Goal: Task Accomplishment & Management: Complete application form

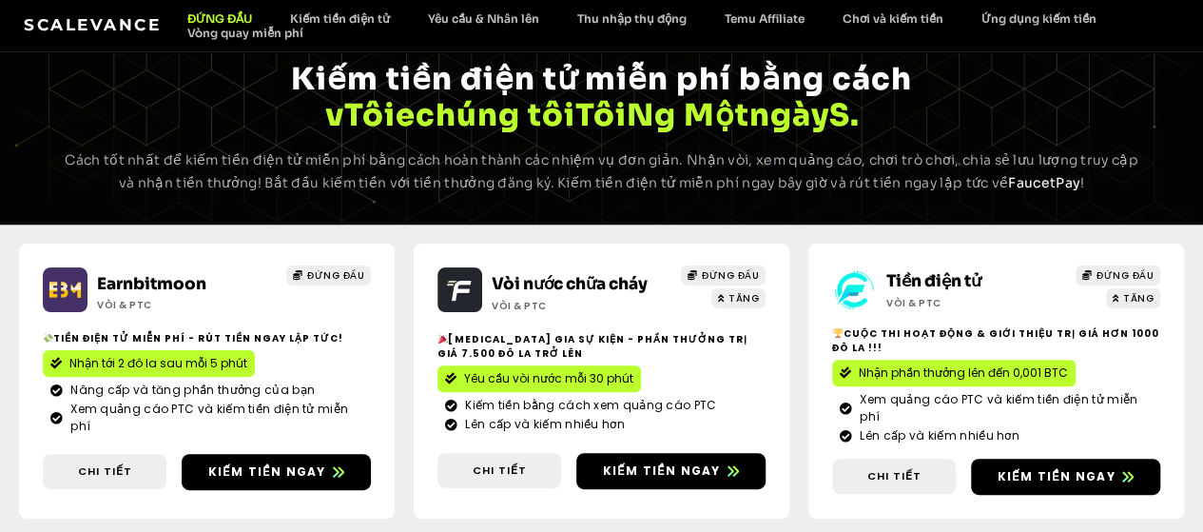
scroll to position [289, 0]
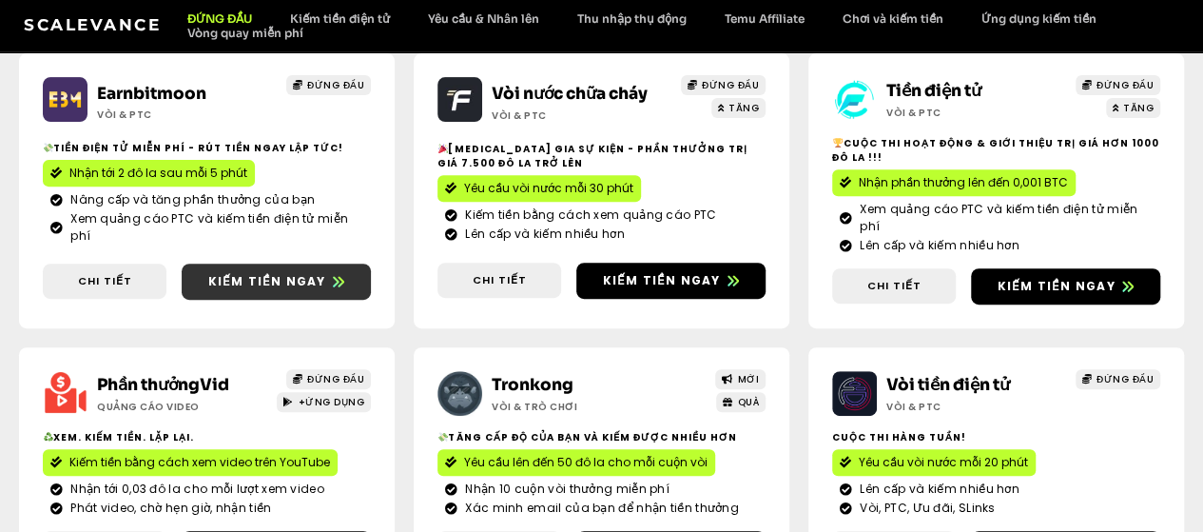
click at [235, 300] on link "Kiếm tiền ngay" at bounding box center [276, 281] width 189 height 36
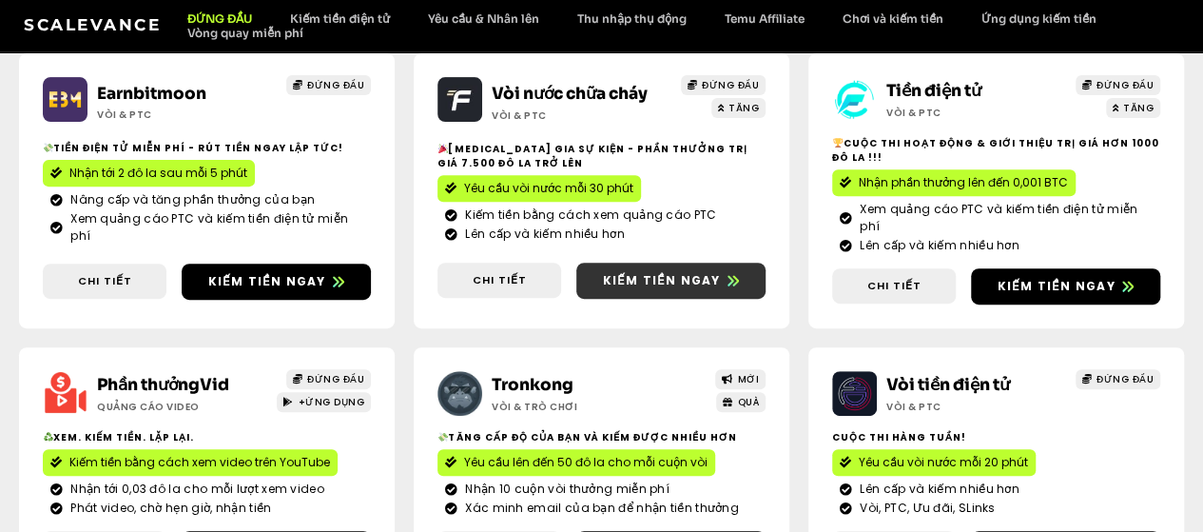
click at [603, 288] on font "Kiếm tiền ngay" at bounding box center [662, 280] width 118 height 16
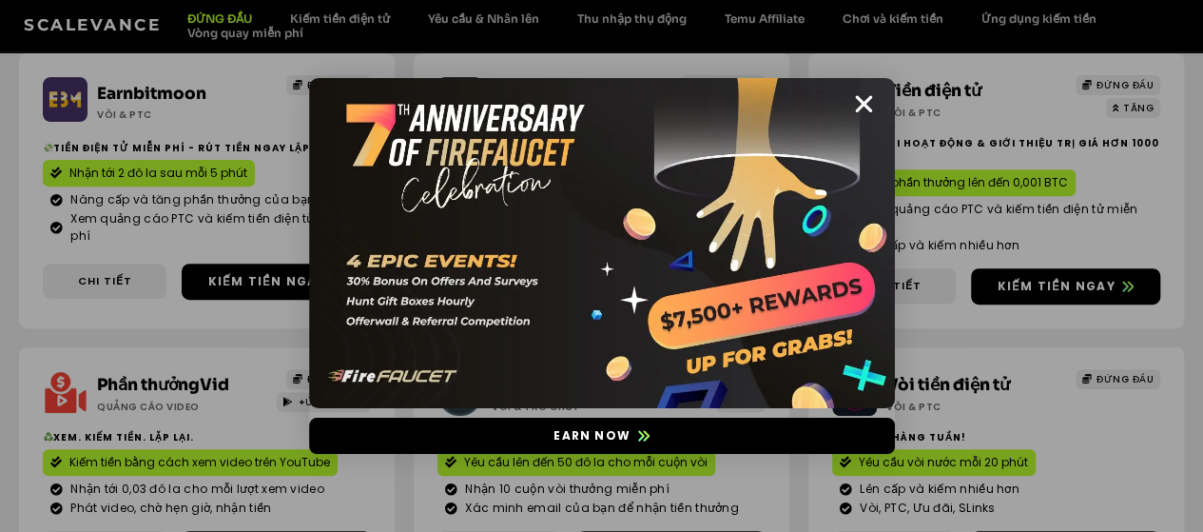
scroll to position [194, 0]
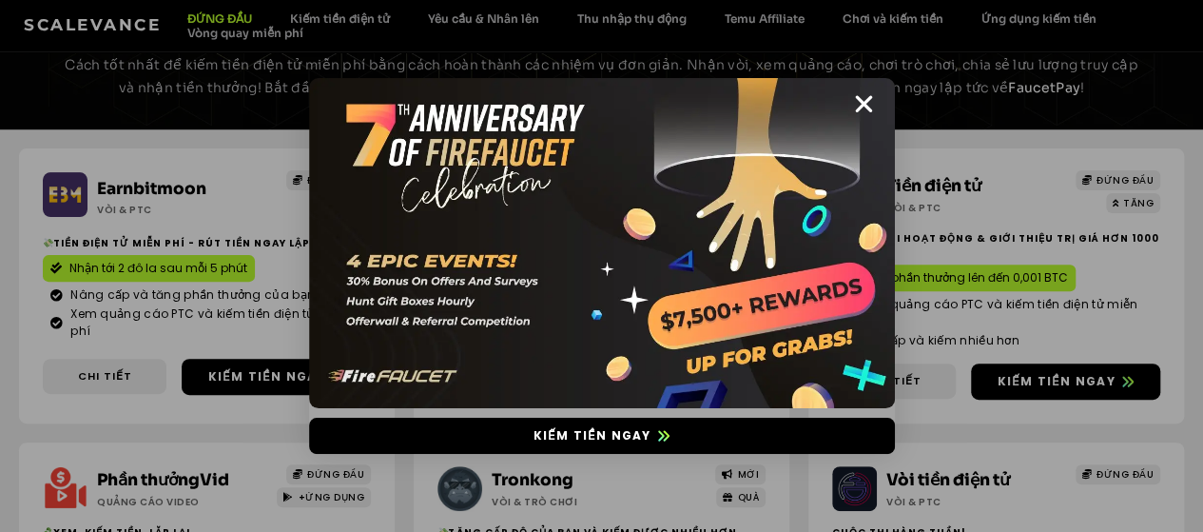
click at [1046, 121] on div "Kiếm tiền ngay" at bounding box center [601, 266] width 1203 height 532
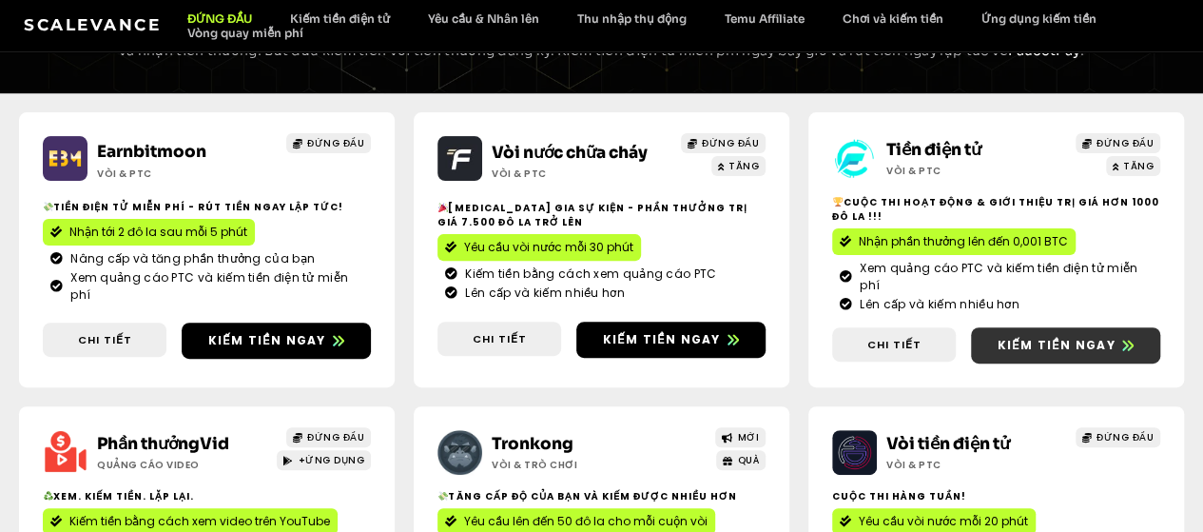
click at [998, 353] on font "Kiếm tiền ngay" at bounding box center [1057, 345] width 118 height 16
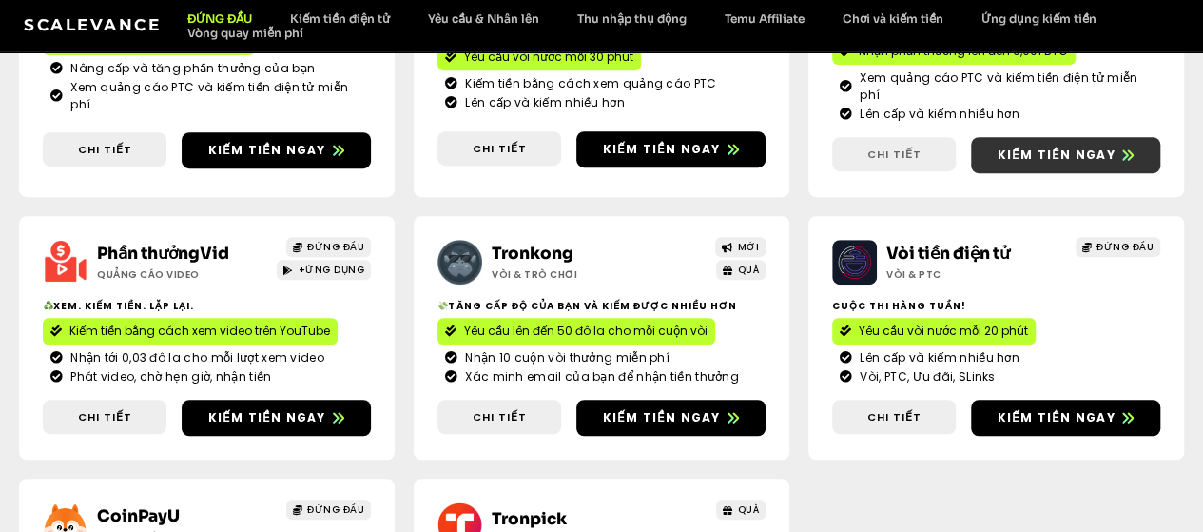
scroll to position [479, 0]
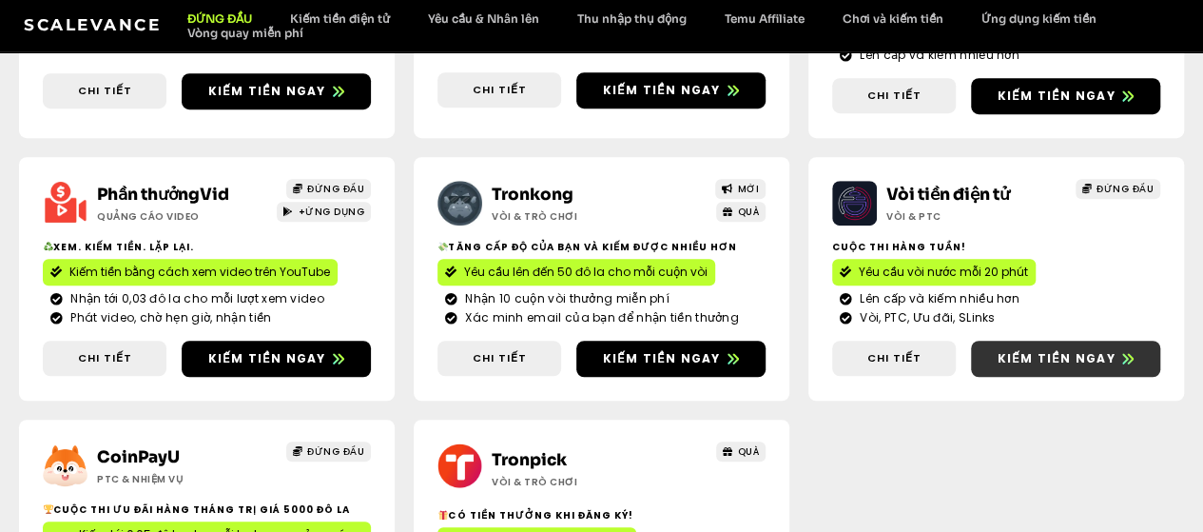
click at [998, 366] on font "Kiếm tiền ngay" at bounding box center [1057, 358] width 118 height 16
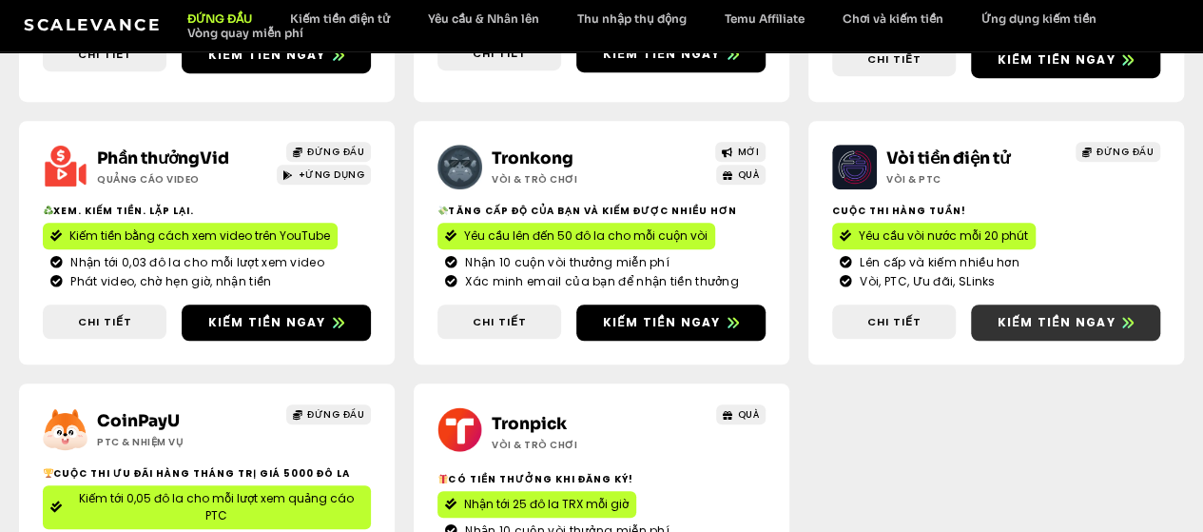
scroll to position [575, 0]
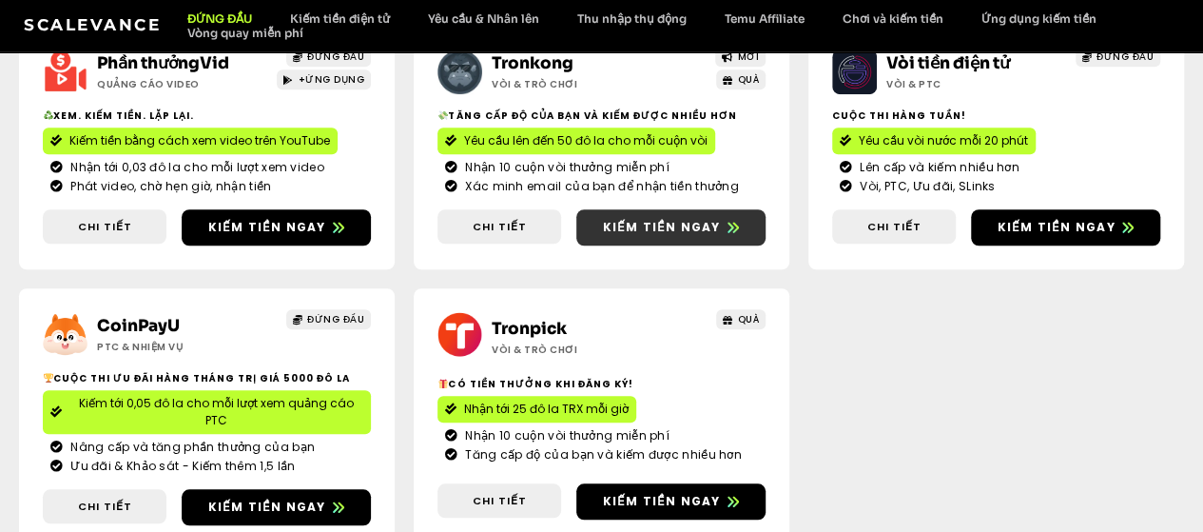
click at [603, 235] on font "Kiếm tiền ngay" at bounding box center [662, 227] width 118 height 16
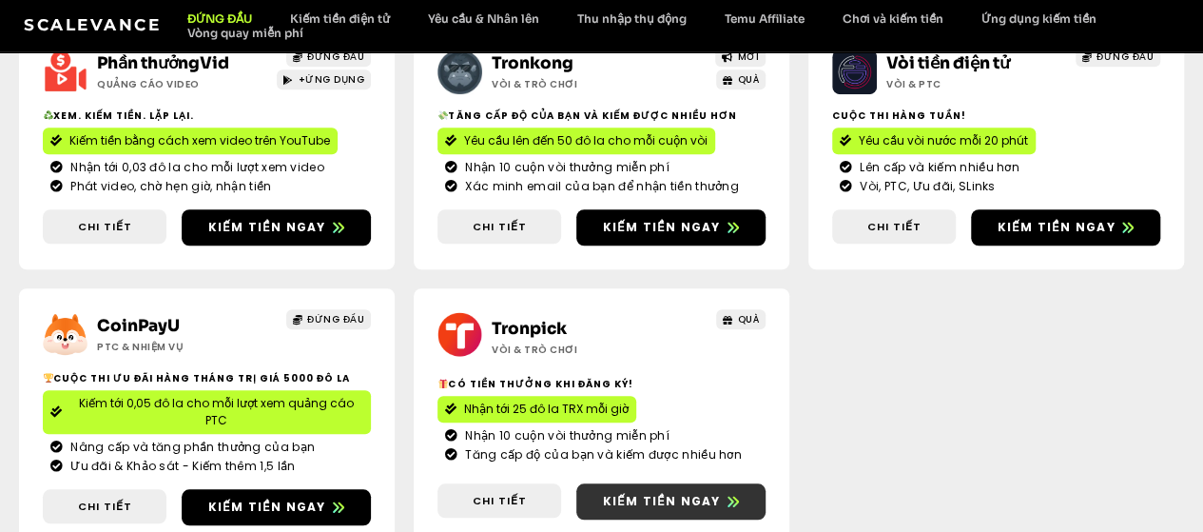
click at [721, 493] on font "Kiếm tiền ngay" at bounding box center [662, 501] width 118 height 16
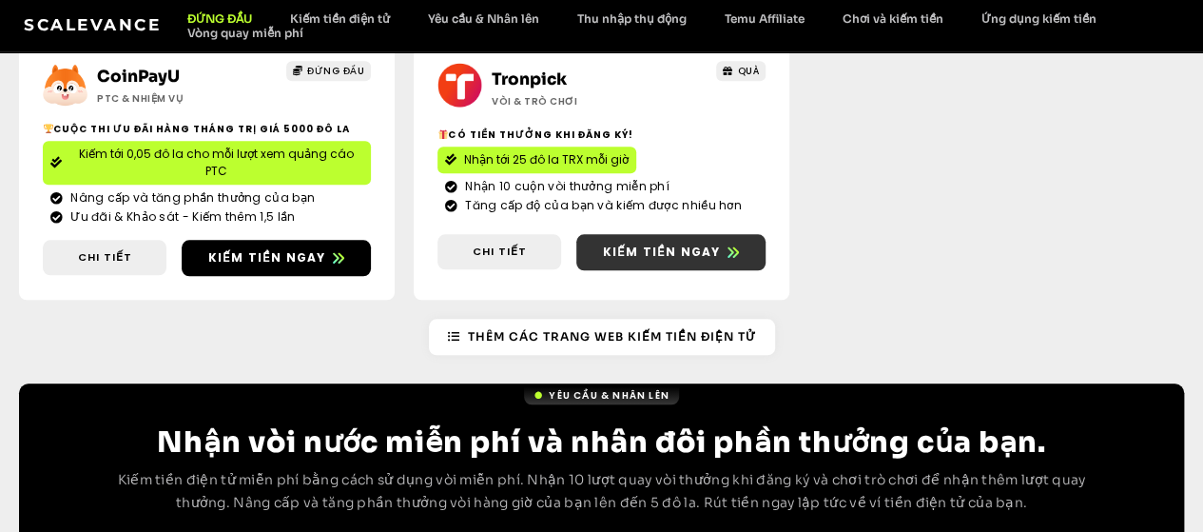
scroll to position [1145, 0]
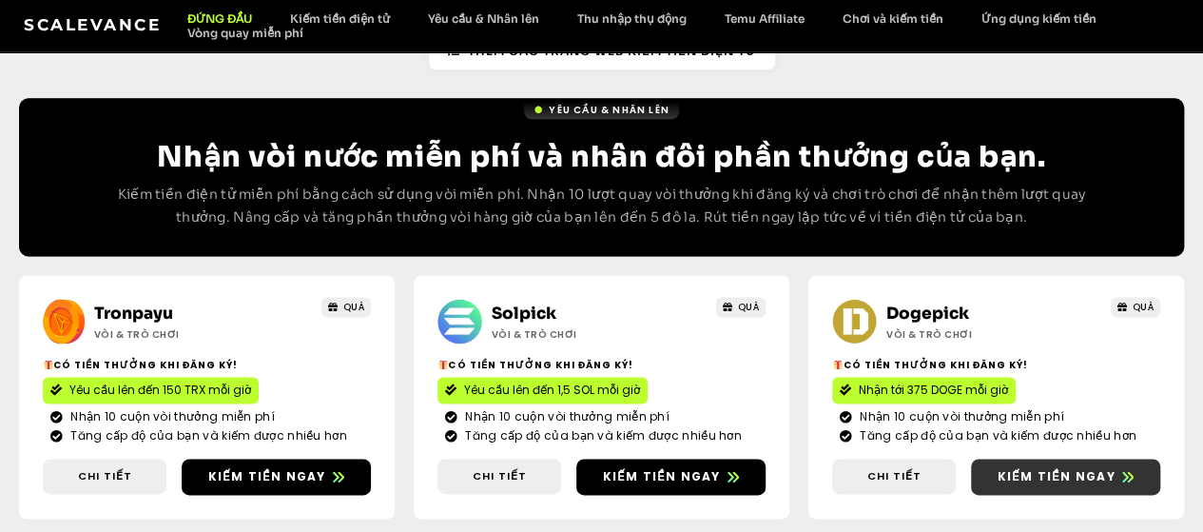
click at [998, 468] on font "Kiếm tiền ngay" at bounding box center [1057, 476] width 118 height 16
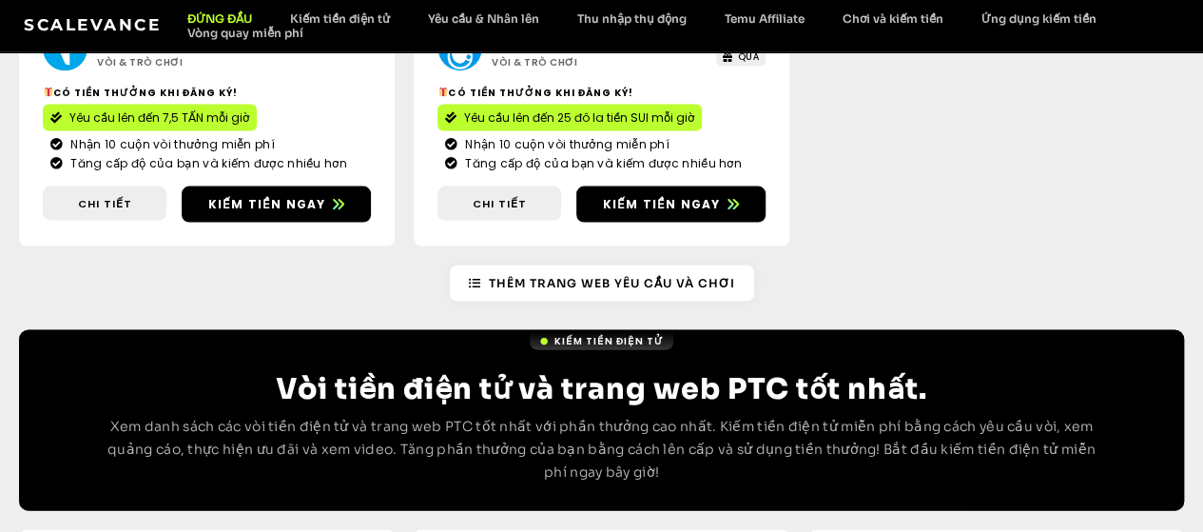
scroll to position [2001, 0]
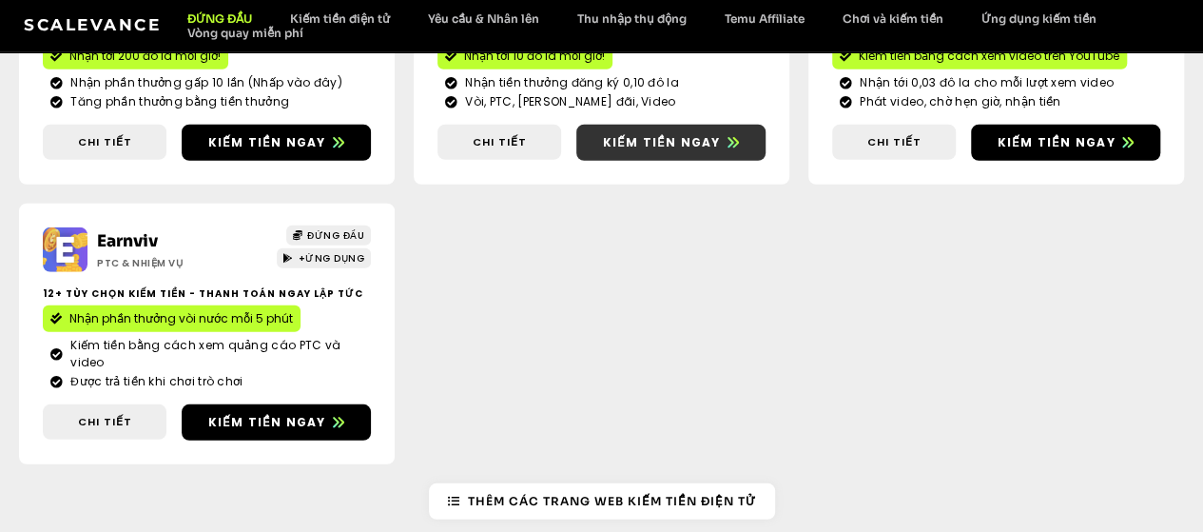
scroll to position [2305, 0]
